Goal: Use online tool/utility: Utilize a website feature to perform a specific function

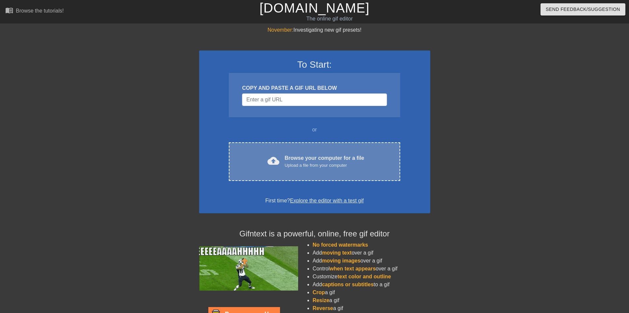
click at [277, 162] on div "cloud_upload Browse your computer for a file Upload a file from your computer" at bounding box center [314, 161] width 143 height 15
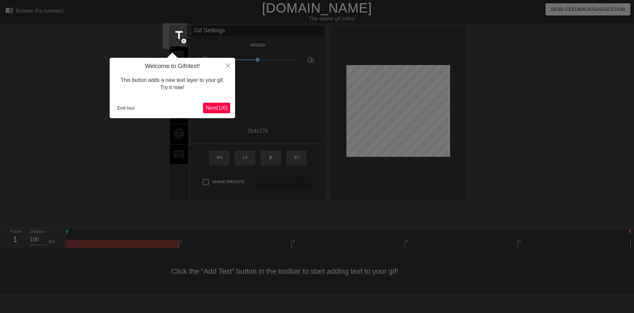
click at [211, 107] on span "Next ( 1 / 6 )" at bounding box center [217, 108] width 22 height 6
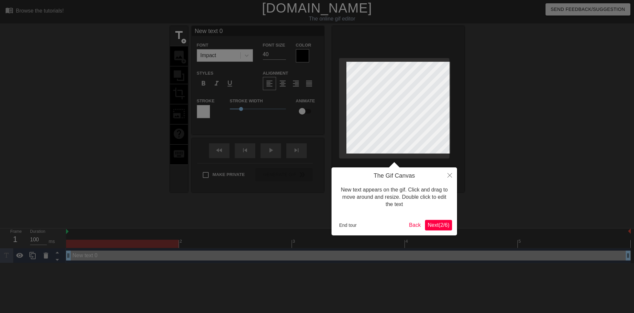
click at [439, 218] on div "The Gif Canvas New text appears on the gif. Click and drag to move around and r…" at bounding box center [394, 201] width 125 height 68
click at [439, 226] on span "Next ( 2 / 6 )" at bounding box center [439, 225] width 22 height 6
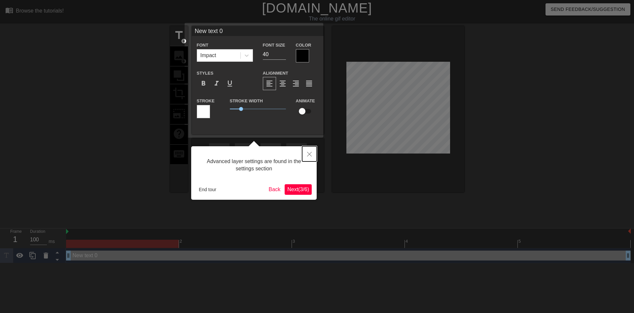
click at [307, 154] on button "Close" at bounding box center [309, 153] width 15 height 15
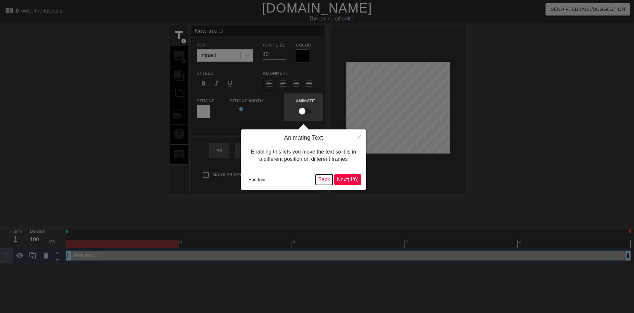
click at [319, 178] on button "Back" at bounding box center [324, 179] width 17 height 11
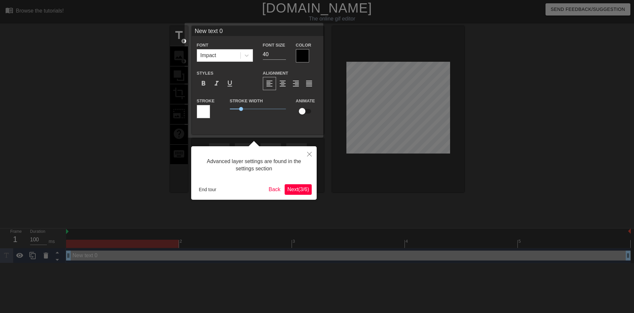
click at [309, 186] on button "Next ( 3 / 6 )" at bounding box center [298, 189] width 27 height 11
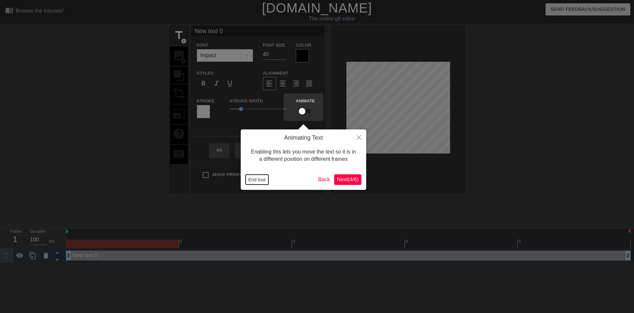
click at [265, 178] on button "End tour" at bounding box center [257, 180] width 23 height 10
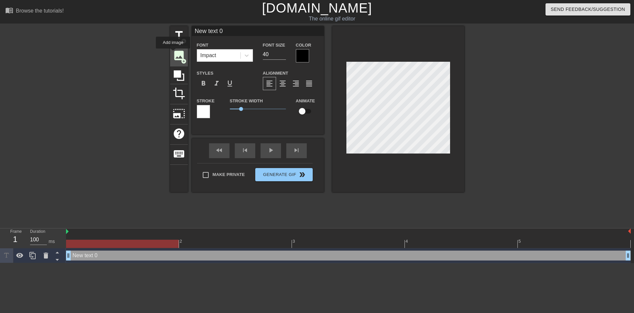
click at [173, 53] on span "image" at bounding box center [179, 55] width 13 height 13
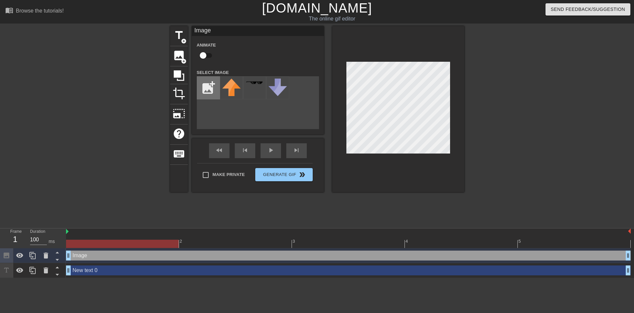
click at [201, 92] on input "file" at bounding box center [208, 88] width 22 height 22
type input "C:\fakepath\headpat-hand.gif"
click at [229, 88] on img at bounding box center [231, 88] width 18 height 19
click at [334, 67] on div at bounding box center [398, 109] width 132 height 166
click at [332, 60] on div at bounding box center [398, 109] width 132 height 166
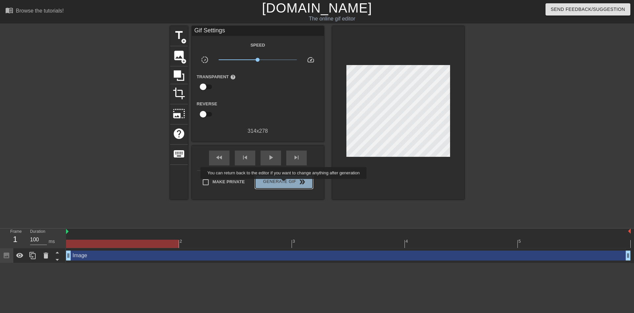
click at [284, 184] on span "Generate Gif double_arrow" at bounding box center [284, 182] width 52 height 8
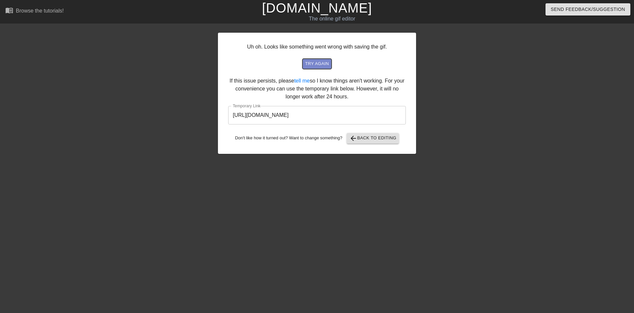
click at [319, 66] on span "try again" at bounding box center [317, 64] width 24 height 8
click at [368, 143] on button "arrow_back Back to Editing" at bounding box center [373, 138] width 53 height 11
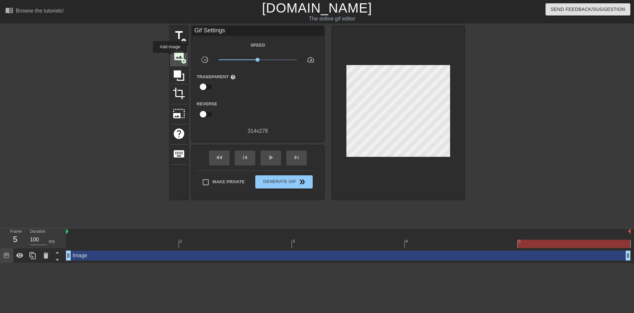
click at [173, 57] on span "image" at bounding box center [179, 55] width 13 height 13
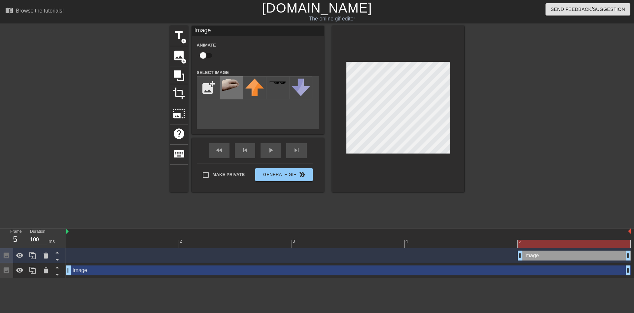
click at [230, 84] on img at bounding box center [231, 88] width 18 height 19
click at [266, 151] on div "play_arrow" at bounding box center [271, 150] width 20 height 15
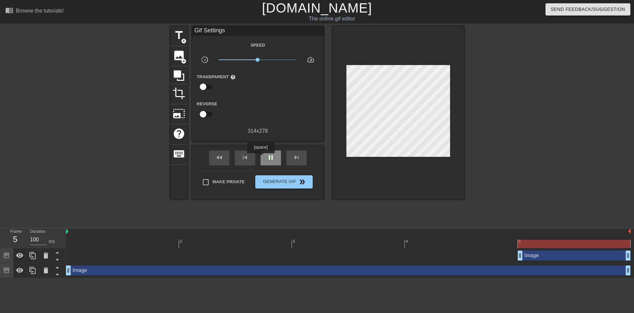
click at [261, 158] on div "pause" at bounding box center [271, 158] width 20 height 15
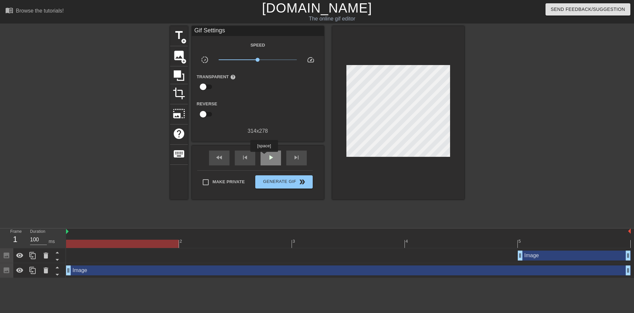
click at [267, 157] on span "play_arrow" at bounding box center [271, 158] width 8 height 8
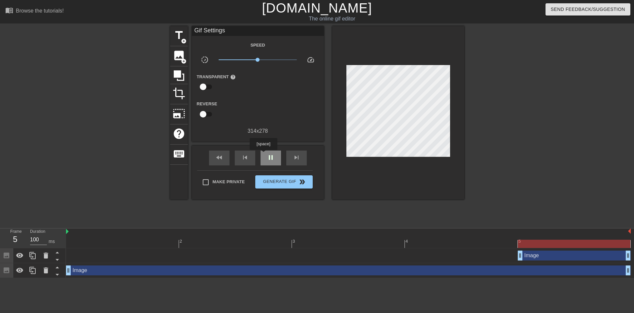
click at [267, 155] on span "pause" at bounding box center [271, 158] width 8 height 8
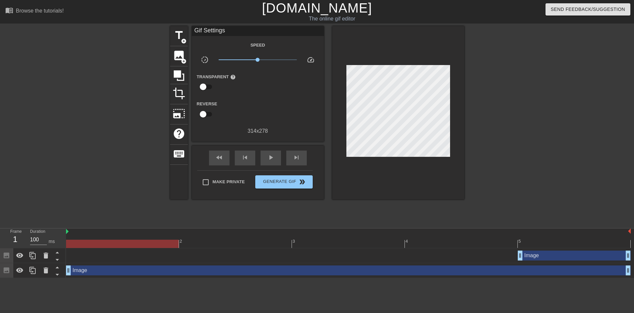
click at [83, 251] on div "Image drag_handle drag_handle" at bounding box center [348, 256] width 565 height 10
click at [87, 240] on div at bounding box center [122, 244] width 113 height 8
click at [537, 251] on div "Image drag_handle drag_handle" at bounding box center [574, 256] width 113 height 10
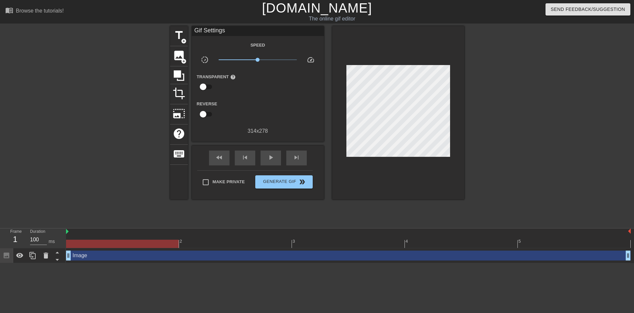
click at [93, 240] on div at bounding box center [122, 244] width 113 height 8
click at [130, 247] on html "menu_book Browse the tutorials! [DOMAIN_NAME] The online gif editor Send Feedba…" at bounding box center [317, 131] width 634 height 263
click at [46, 253] on icon at bounding box center [46, 256] width 5 height 6
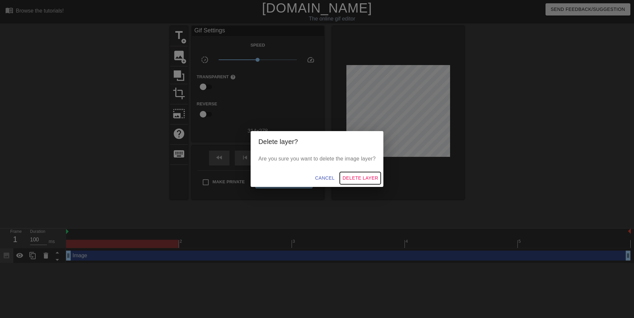
click at [354, 179] on span "Delete Layer" at bounding box center [360, 178] width 36 height 8
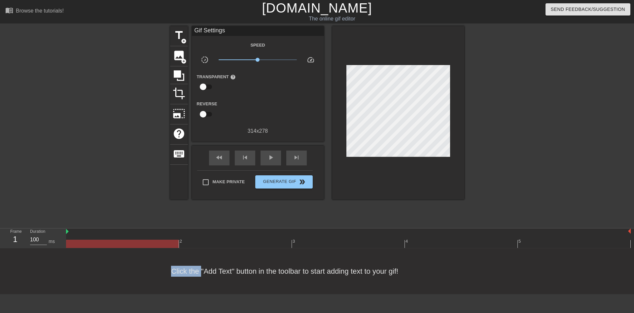
drag, startPoint x: 93, startPoint y: 244, endPoint x: 208, endPoint y: 237, distance: 115.7
click at [203, 248] on div "Click the "Add Text" button in the toolbar to start adding text to your gif!" at bounding box center [317, 271] width 634 height 46
click at [214, 249] on div "Click the "Add Text" button in the toolbar to start adding text to your gif!" at bounding box center [317, 271] width 634 height 46
click at [147, 240] on div at bounding box center [122, 244] width 113 height 8
click at [176, 30] on span "title" at bounding box center [179, 35] width 13 height 13
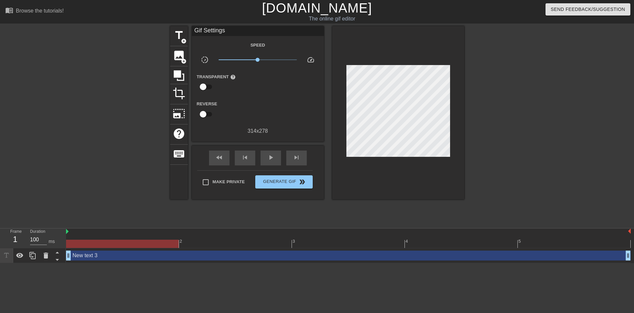
click at [119, 240] on div at bounding box center [122, 244] width 113 height 8
click at [107, 251] on div "New text 3 drag_handle drag_handle" at bounding box center [348, 256] width 565 height 10
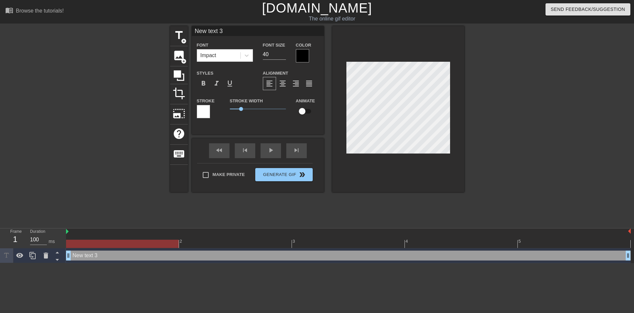
click at [108, 251] on div "New text 3 drag_handle drag_handle" at bounding box center [348, 256] width 565 height 10
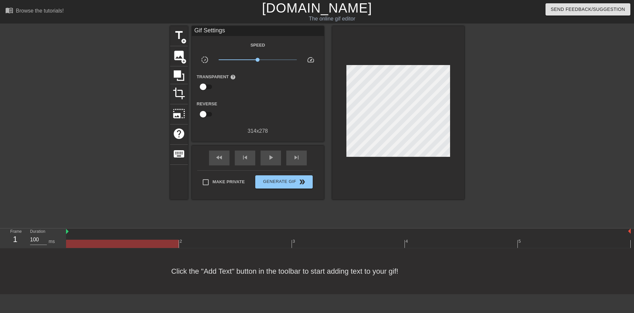
drag, startPoint x: 112, startPoint y: 212, endPoint x: 104, endPoint y: 216, distance: 8.3
click at [112, 235] on div at bounding box center [122, 239] width 113 height 8
click at [30, 234] on input "100" at bounding box center [38, 239] width 17 height 11
click at [109, 240] on div at bounding box center [122, 244] width 113 height 8
click at [121, 240] on div at bounding box center [122, 244] width 113 height 8
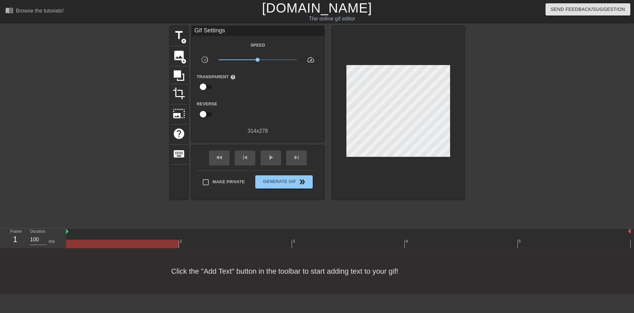
click at [359, 161] on div at bounding box center [398, 112] width 132 height 173
